Goal: Book appointment/travel/reservation

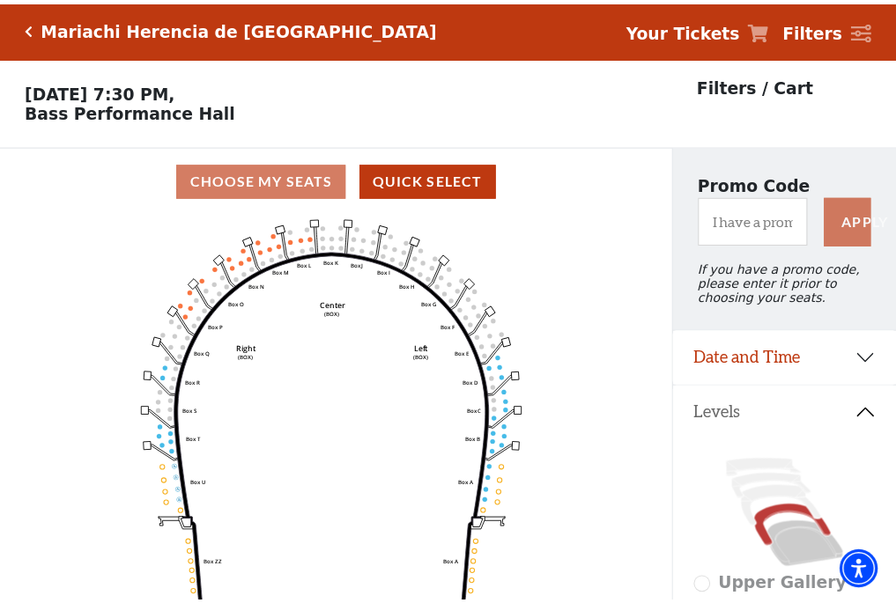
scroll to position [82, 0]
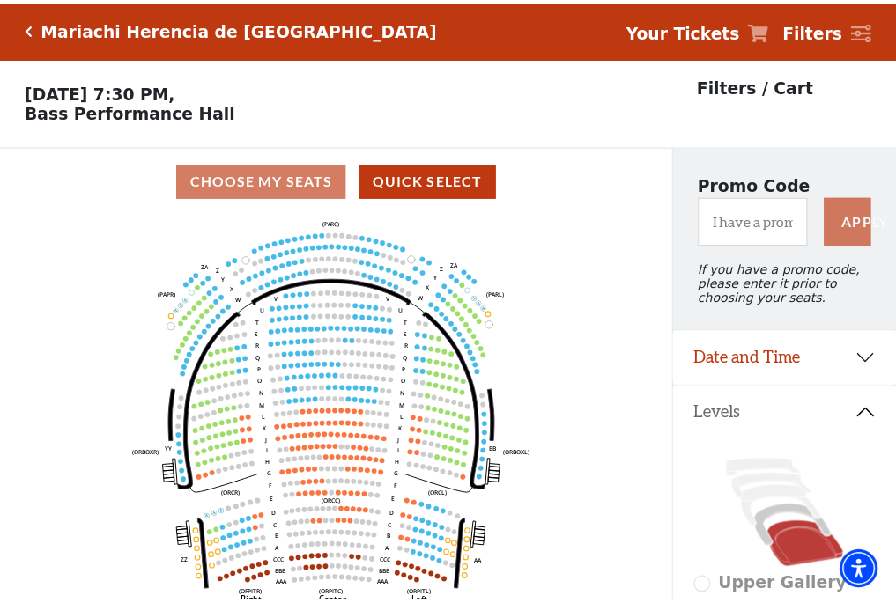
scroll to position [82, 0]
